Goal: Information Seeking & Learning: Learn about a topic

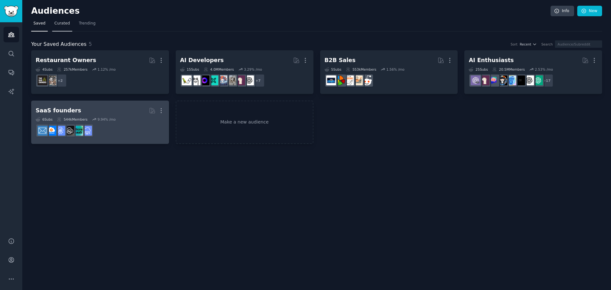
click at [59, 25] on span "Curated" at bounding box center [62, 24] width 16 height 6
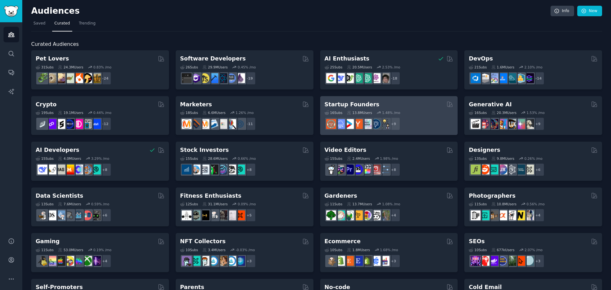
click at [356, 104] on h2 "Startup Founders" at bounding box center [352, 105] width 55 height 8
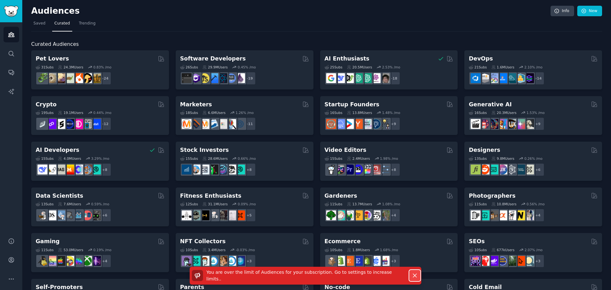
click at [418, 274] on icon "button" at bounding box center [415, 275] width 7 height 7
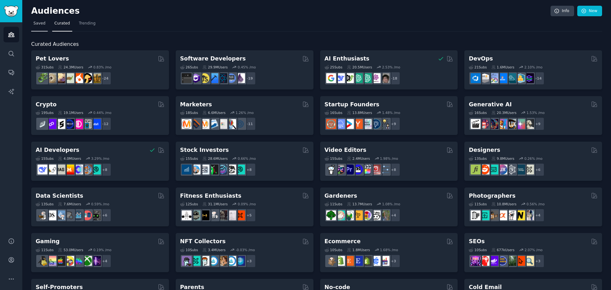
click at [42, 25] on span "Saved" at bounding box center [39, 24] width 12 height 6
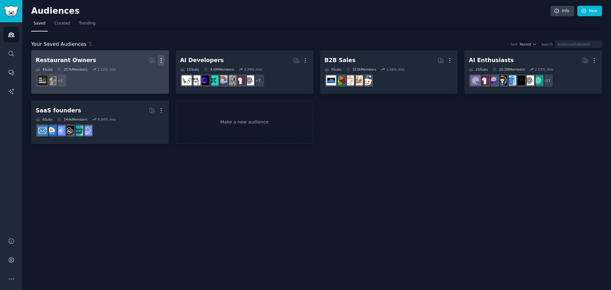
click at [161, 59] on icon "button" at bounding box center [161, 60] width 1 height 4
click at [145, 72] on p "Delete" at bounding box center [144, 73] width 15 height 7
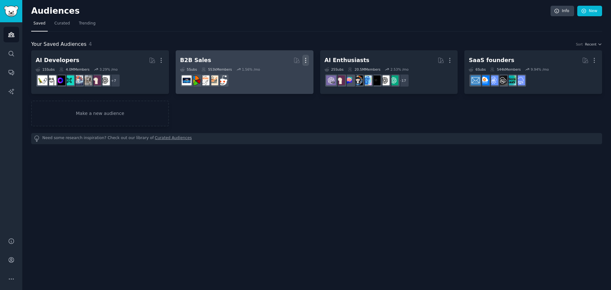
click at [306, 60] on icon "button" at bounding box center [305, 60] width 7 height 7
click at [291, 73] on p "Delete" at bounding box center [288, 73] width 15 height 7
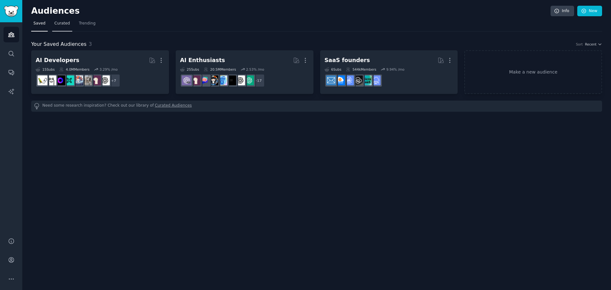
click at [61, 27] on link "Curated" at bounding box center [62, 24] width 20 height 13
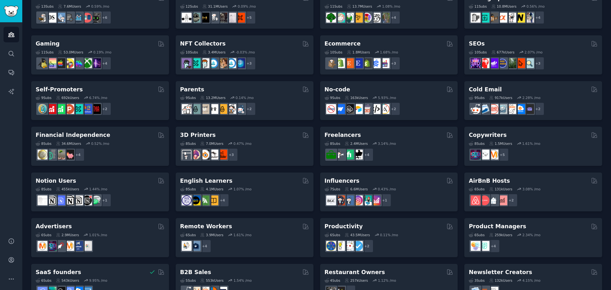
scroll to position [202, 0]
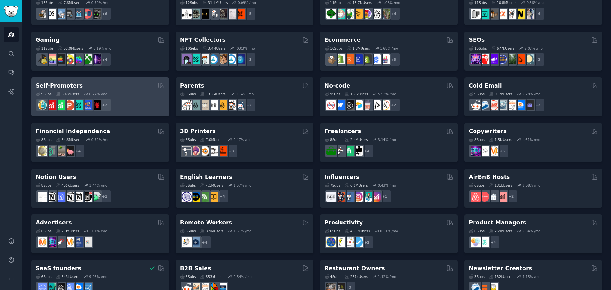
click at [68, 86] on h2 "Self-Promoters" at bounding box center [59, 86] width 47 height 8
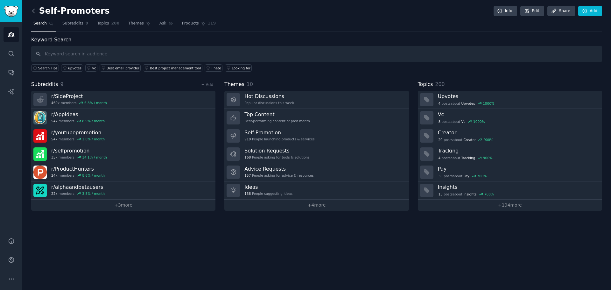
click at [35, 12] on icon at bounding box center [33, 11] width 7 height 7
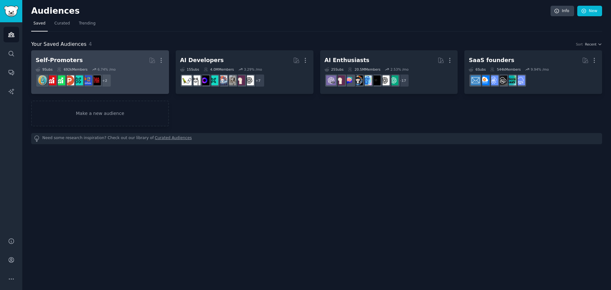
click at [74, 59] on h2 "Self-Promoters More" at bounding box center [100, 60] width 129 height 11
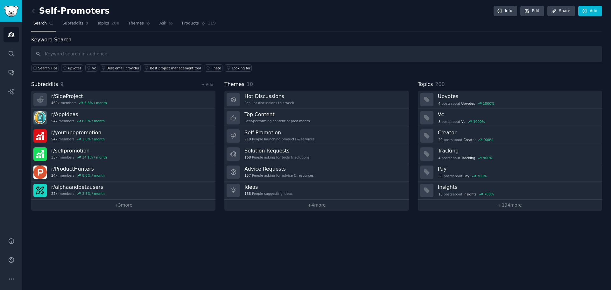
click at [36, 14] on link at bounding box center [35, 11] width 8 height 10
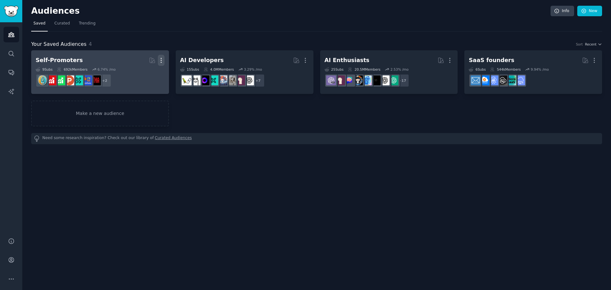
click at [163, 60] on icon "button" at bounding box center [161, 60] width 7 height 7
click at [146, 75] on p "Delete" at bounding box center [144, 73] width 15 height 7
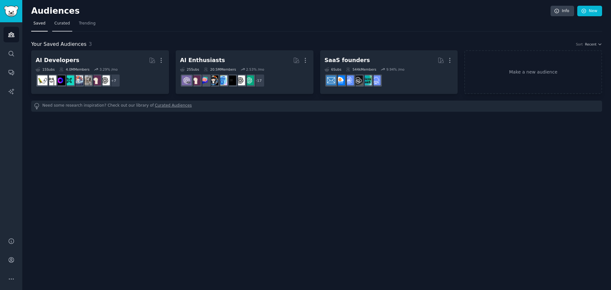
click at [64, 25] on span "Curated" at bounding box center [62, 24] width 16 height 6
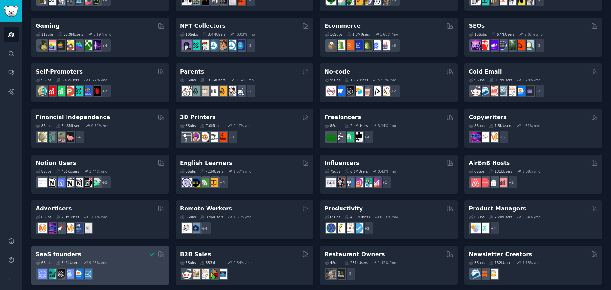
scroll to position [219, 0]
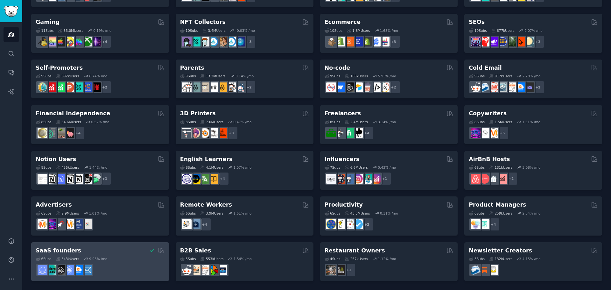
click at [44, 250] on h2 "SaaS founders" at bounding box center [59, 251] width 46 height 8
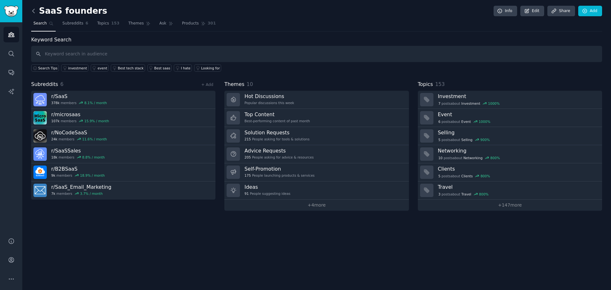
click at [33, 9] on icon at bounding box center [33, 11] width 7 height 7
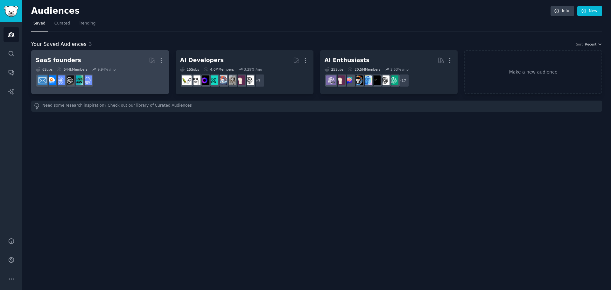
click at [64, 59] on div "SaaS founders" at bounding box center [59, 60] width 46 height 8
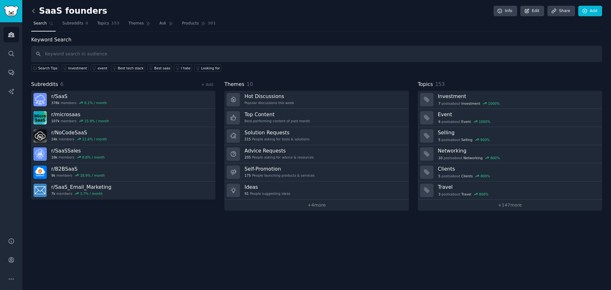
click at [34, 10] on icon at bounding box center [33, 11] width 2 height 4
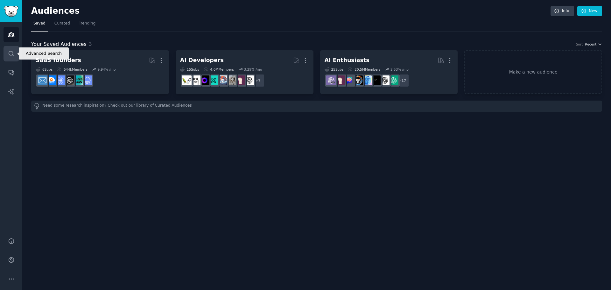
click at [10, 55] on icon "Sidebar" at bounding box center [11, 53] width 7 height 7
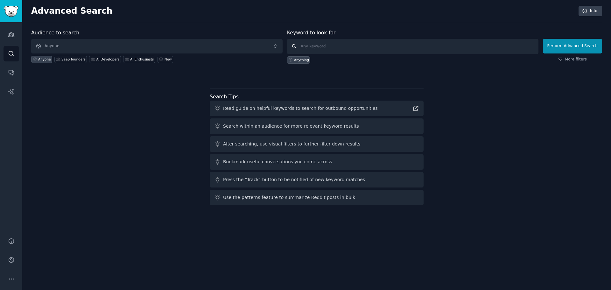
click at [337, 41] on input "text" at bounding box center [412, 46] width 251 height 15
type input "indie hackers"
click button "Perform Advanced Search" at bounding box center [572, 46] width 59 height 15
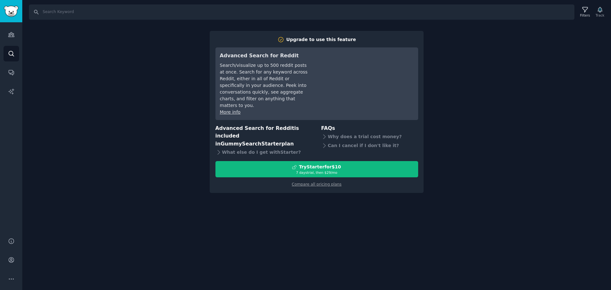
click at [124, 59] on div "Search Filters Track Upgrade to use this feature Advanced Search for Reddit Sea…" at bounding box center [316, 145] width 589 height 290
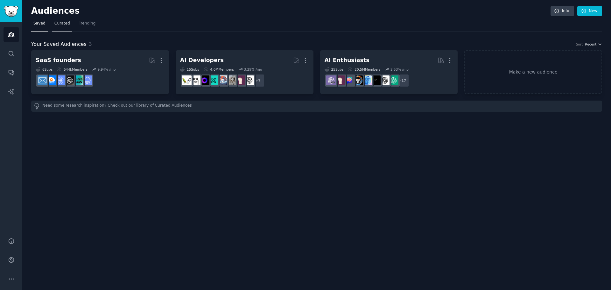
click at [54, 22] on span "Curated" at bounding box center [62, 24] width 16 height 6
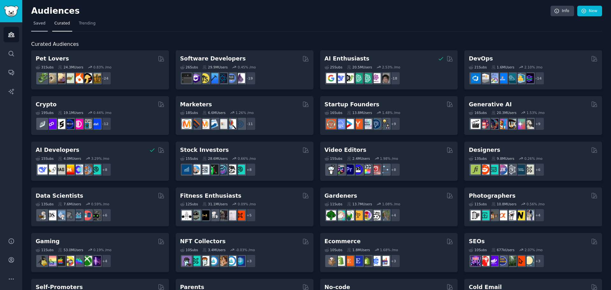
click at [34, 20] on link "Saved" at bounding box center [39, 24] width 17 height 13
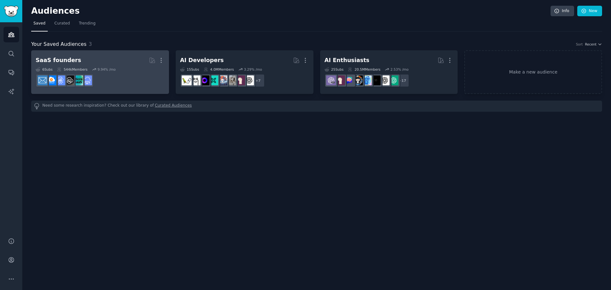
click at [64, 61] on div "SaaS founders" at bounding box center [59, 60] width 46 height 8
